Goal: Book appointment/travel/reservation

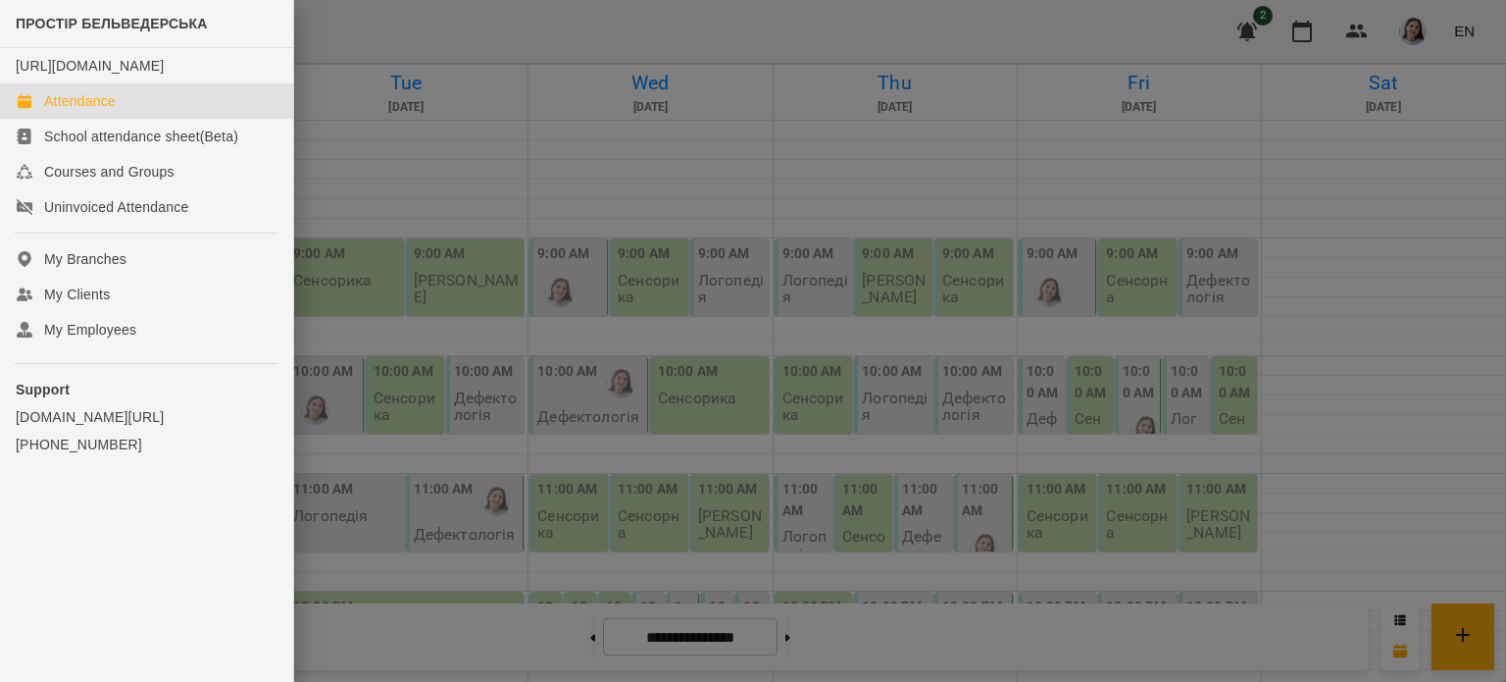
click at [459, 63] on div at bounding box center [753, 341] width 1506 height 682
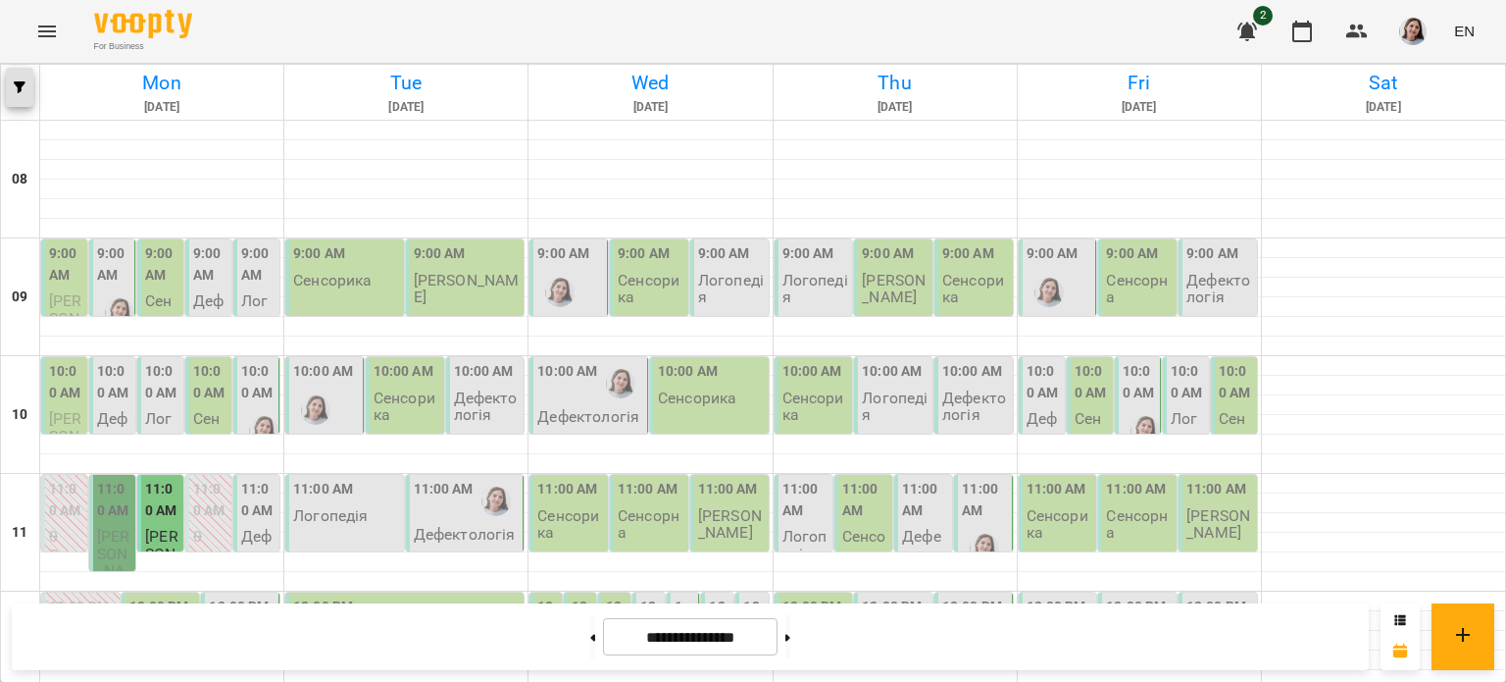
click at [18, 80] on button "button" at bounding box center [19, 87] width 27 height 39
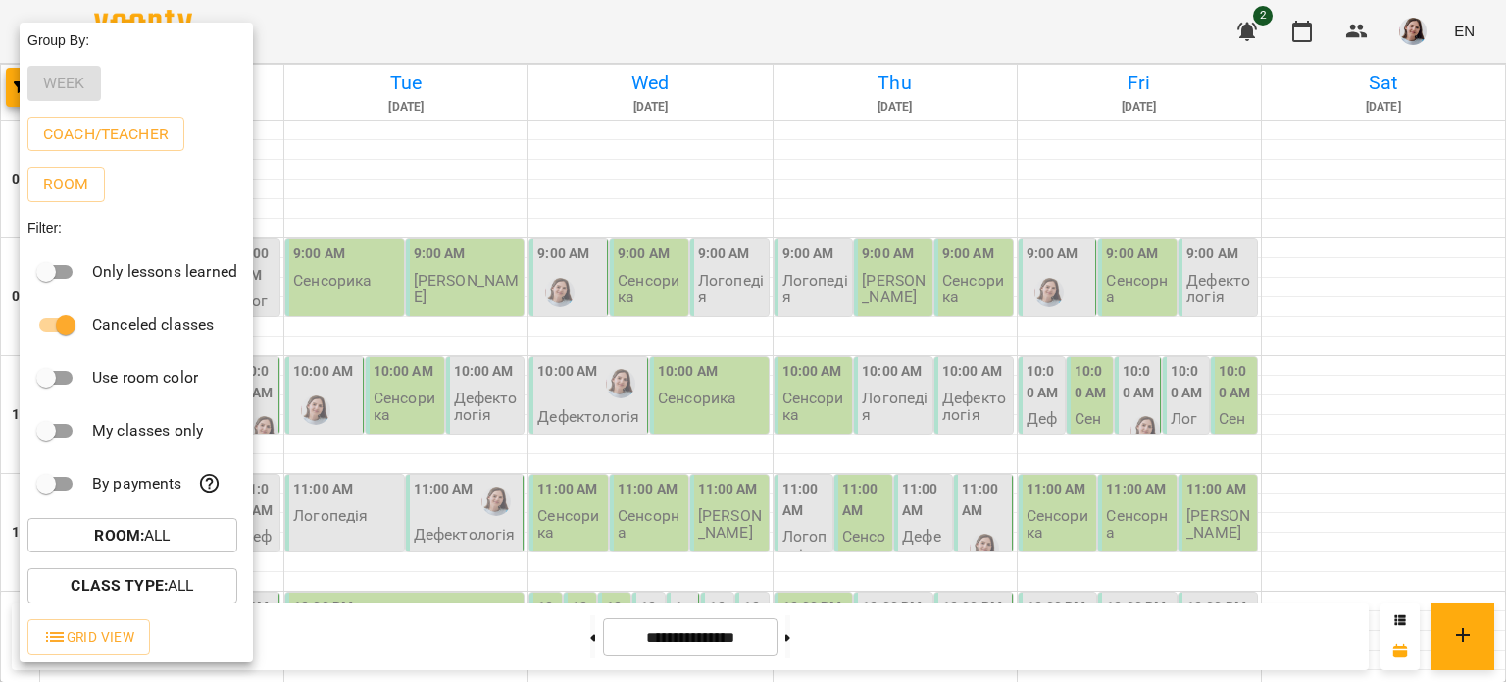
click at [94, 158] on div "Coach/Teacher" at bounding box center [136, 134] width 233 height 51
click at [89, 137] on p "Coach/Teacher" at bounding box center [106, 135] width 126 height 24
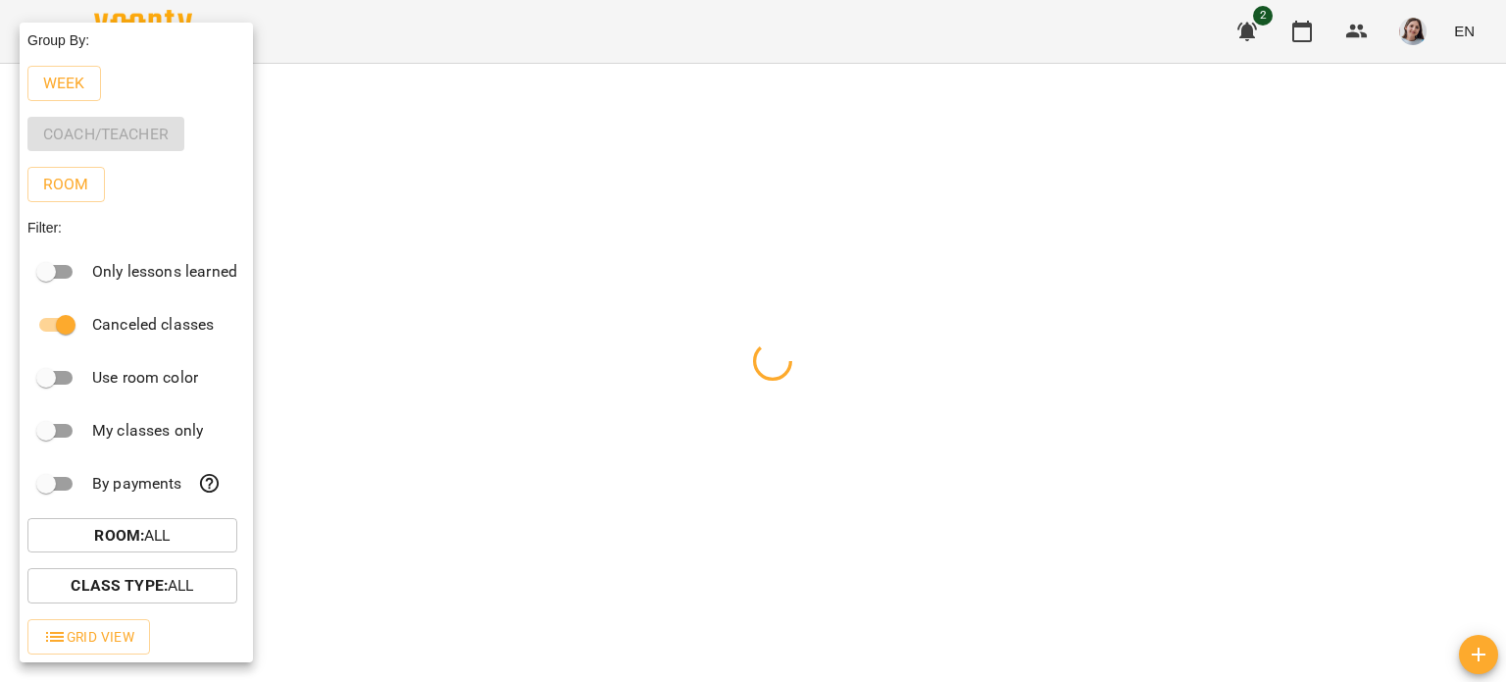
click at [409, 26] on div at bounding box center [753, 341] width 1506 height 682
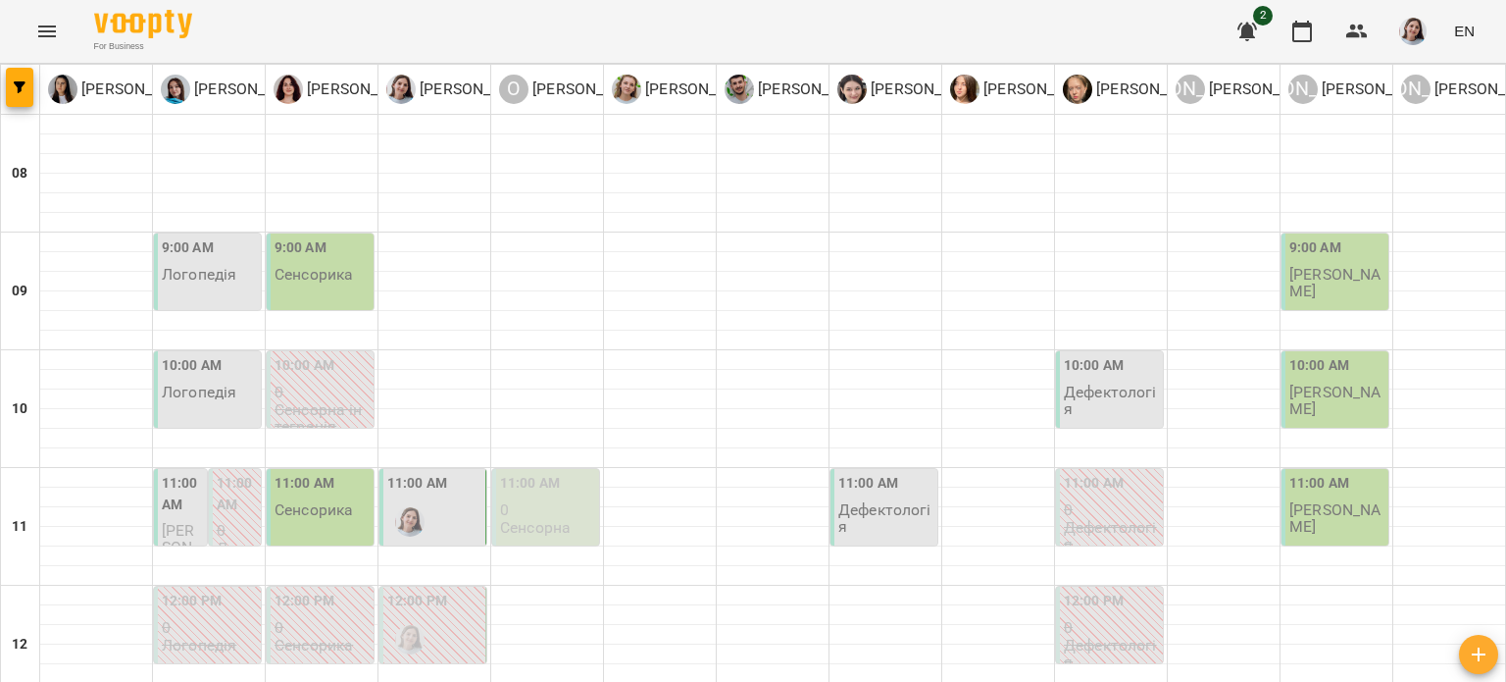
scroll to position [784, 0]
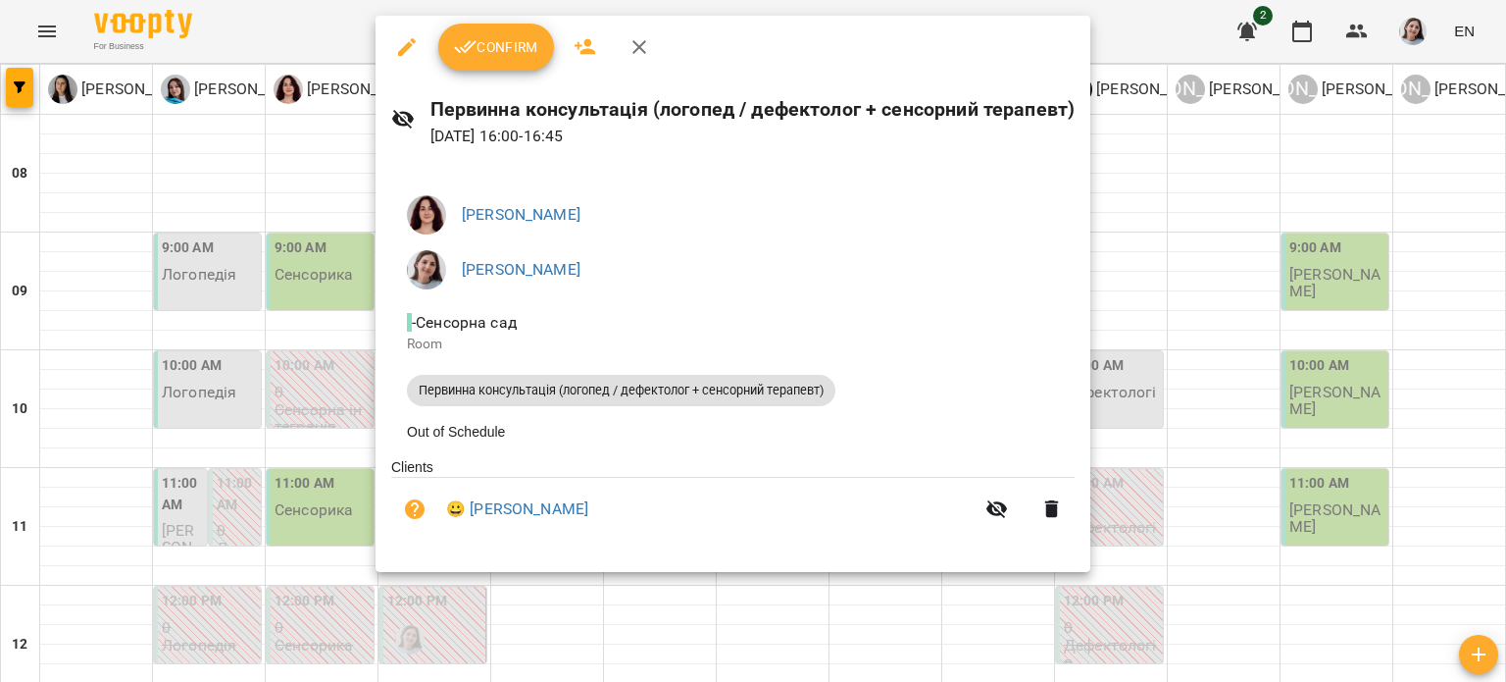
click at [1141, 299] on div at bounding box center [753, 341] width 1506 height 682
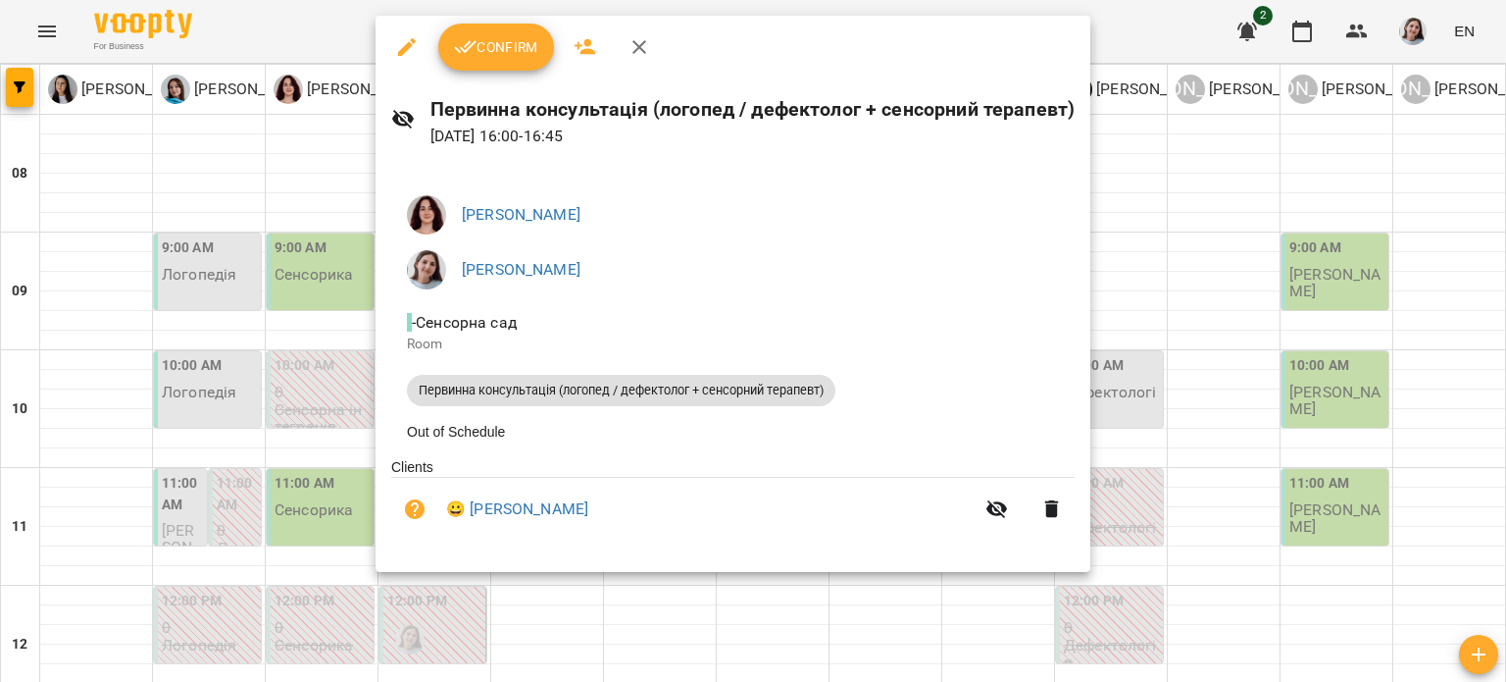
click at [1221, 343] on div at bounding box center [753, 341] width 1506 height 682
